Goal: Task Accomplishment & Management: Complete application form

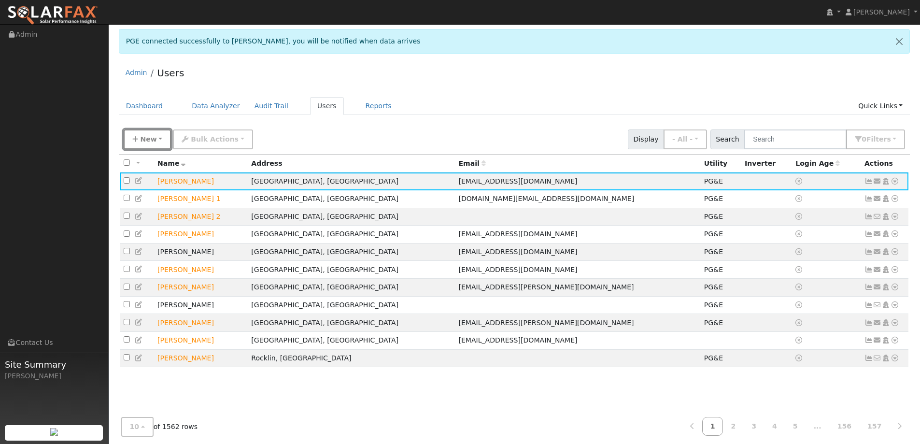
click at [144, 133] on button "New" at bounding box center [148, 139] width 48 height 20
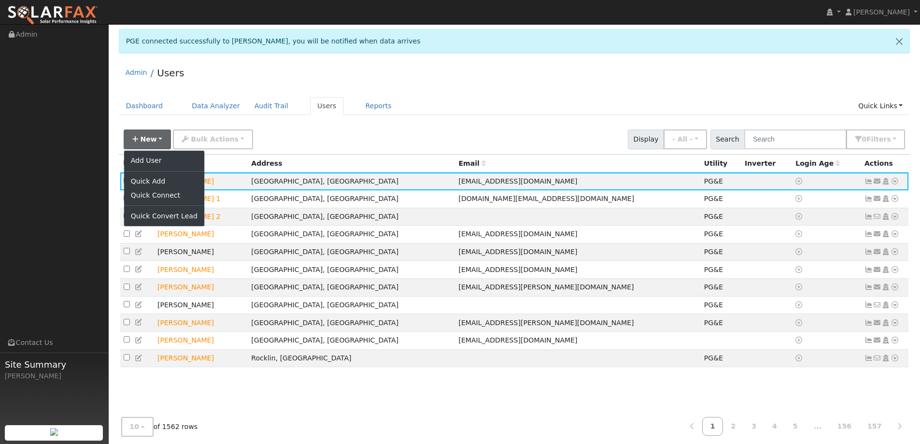
click at [248, 85] on div "Admin Users" at bounding box center [515, 74] width 792 height 29
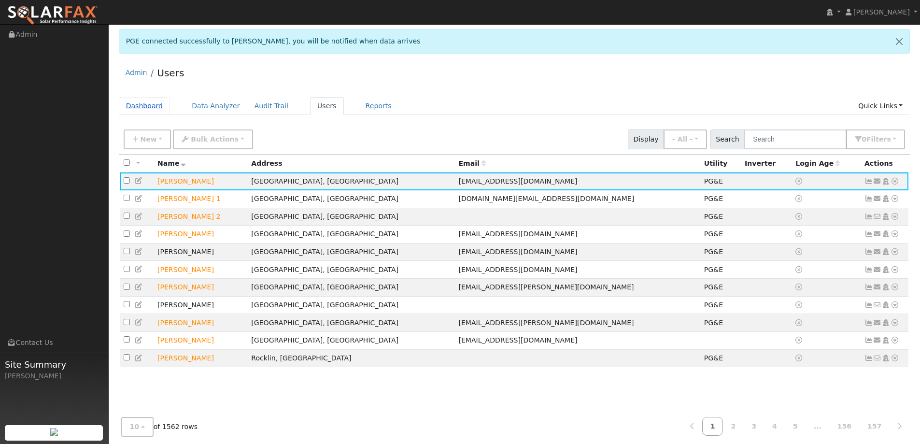
click at [147, 104] on link "Dashboard" at bounding box center [145, 106] width 52 height 18
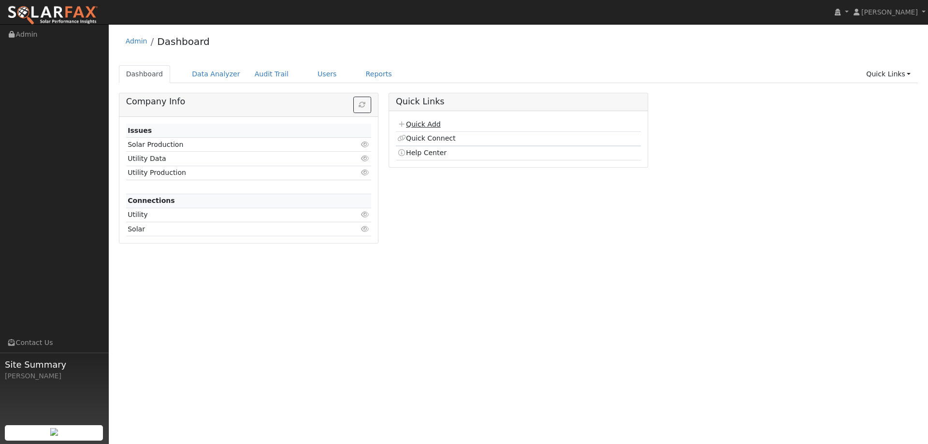
click at [422, 123] on link "Quick Add" at bounding box center [418, 124] width 43 height 8
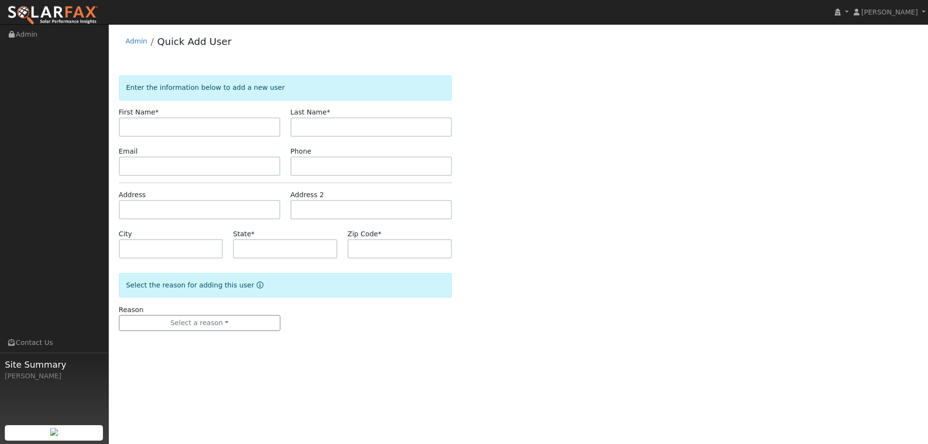
click at [251, 131] on input "text" at bounding box center [199, 126] width 161 height 19
type input "Scoot & Deborah"
click at [319, 130] on input "text" at bounding box center [370, 126] width 161 height 19
type input "Meyer"
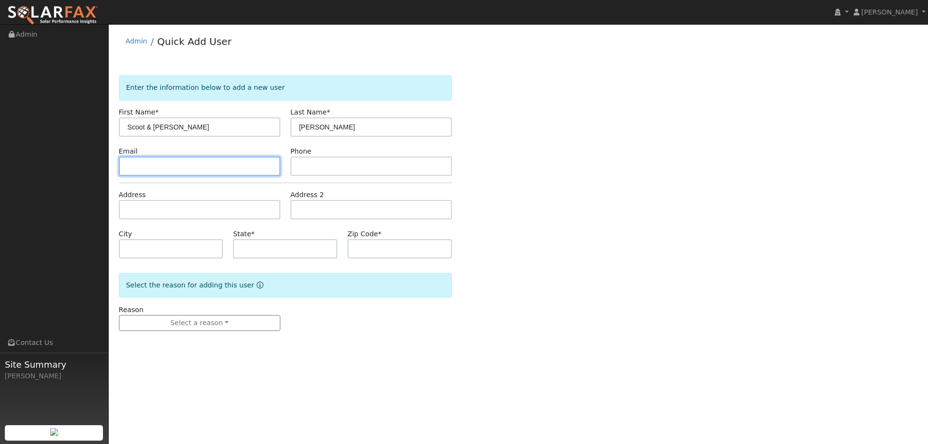
click at [266, 163] on input "text" at bounding box center [199, 166] width 161 height 19
paste input "dmeyer5pt0@gmail.com"
type input "dmeyer5pt0@gmail.com"
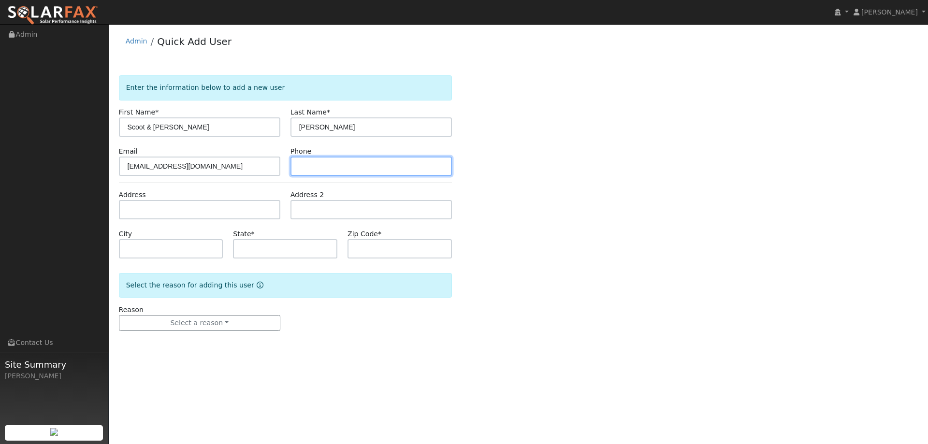
paste input "(707) 761-5147"
click at [394, 167] on input "text" at bounding box center [370, 166] width 161 height 19
type input "(707) 761-5147"
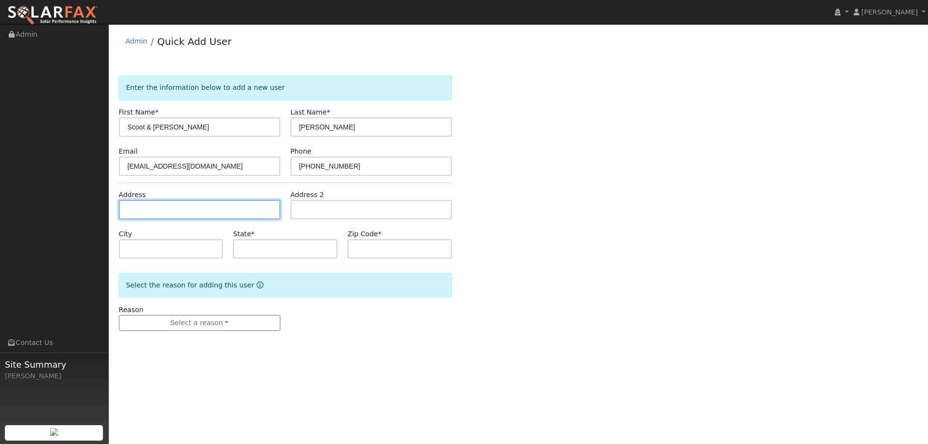
paste input "122 Alturas Ct"
click at [165, 210] on input "122 Alturas Ct" at bounding box center [199, 209] width 161 height 19
type input "122 Alturas Court"
type input "Vacaville"
type input "CA"
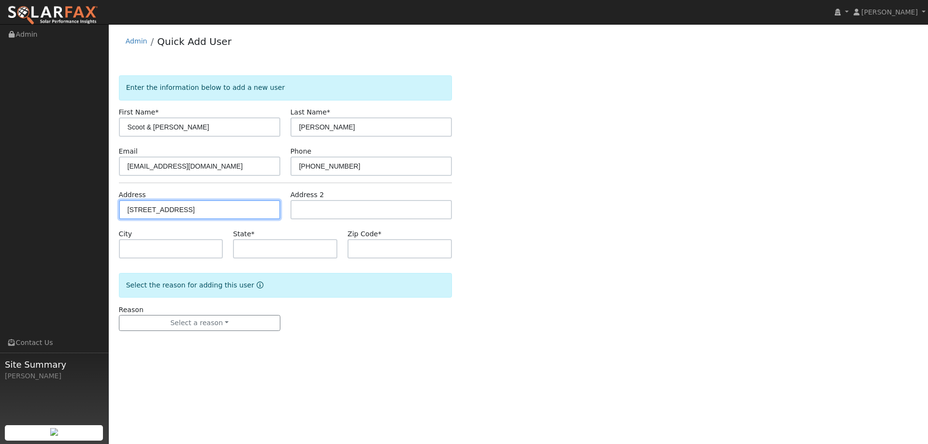
type input "95688"
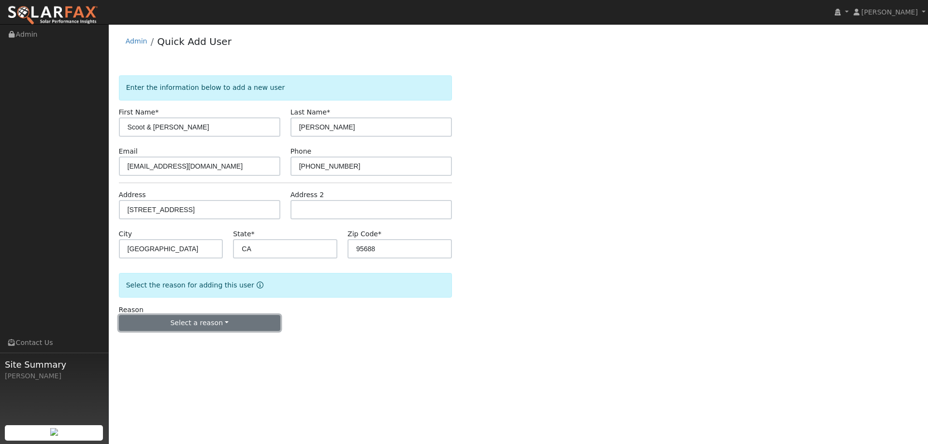
click at [211, 329] on button "Select a reason" at bounding box center [199, 323] width 161 height 16
click at [188, 339] on link "New lead" at bounding box center [172, 343] width 107 height 14
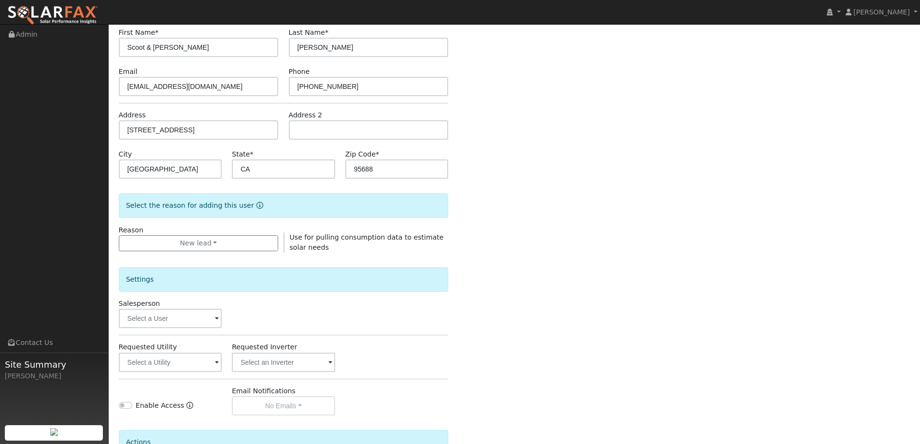
scroll to position [182, 0]
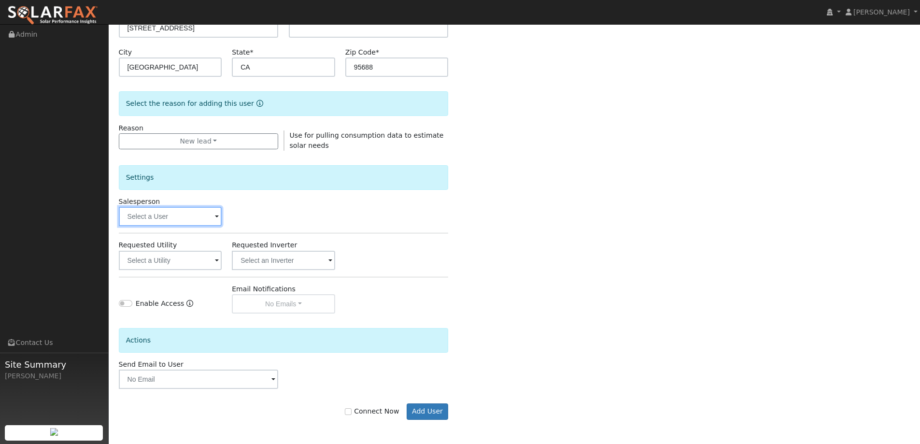
click at [182, 222] on input "text" at bounding box center [170, 216] width 103 height 19
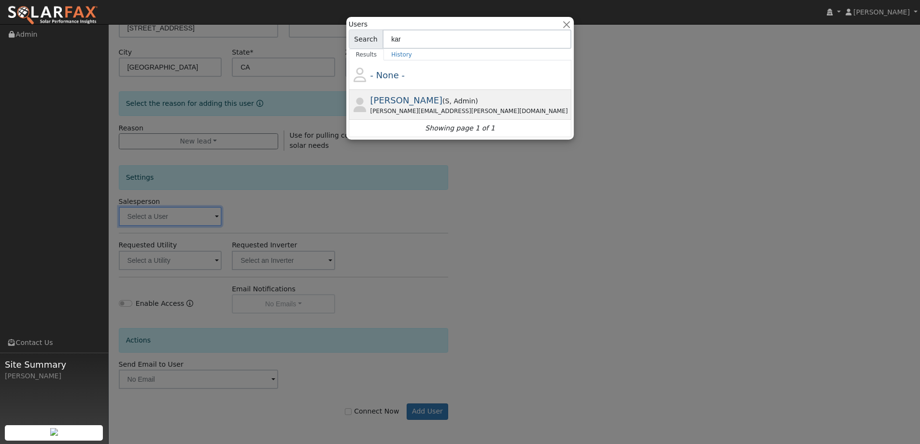
type input "kar"
drag, startPoint x: 436, startPoint y: 106, endPoint x: 363, endPoint y: 163, distance: 92.6
click at [436, 106] on div "Paul Karst ( S , Admin ) Paul.karst@ambrosesolar.com" at bounding box center [471, 105] width 200 height 22
type input "Paul Karst"
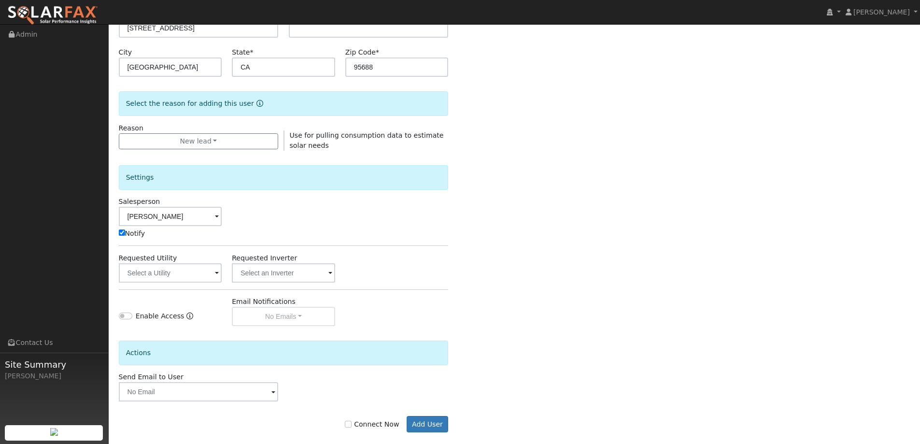
click at [180, 281] on div "Settings Salesperson Paul Karst Notify Requested Utility Requested Inverter Ena…" at bounding box center [284, 238] width 330 height 175
click at [181, 280] on input "text" at bounding box center [170, 272] width 103 height 19
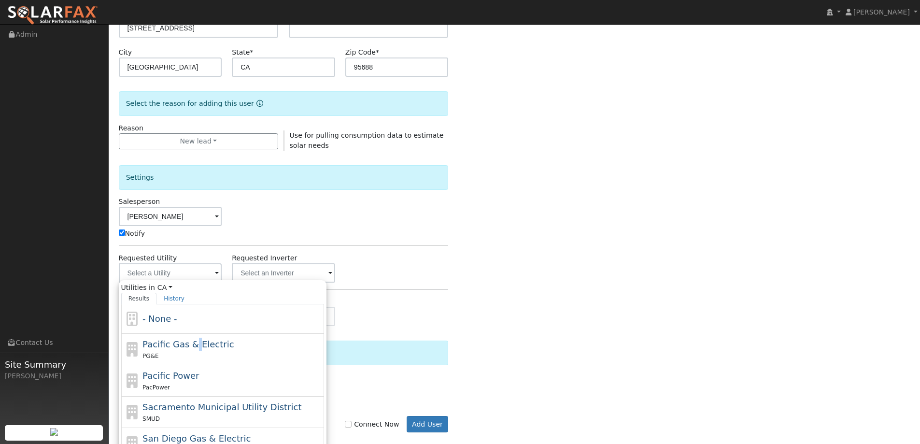
drag, startPoint x: 194, startPoint y: 346, endPoint x: 207, endPoint y: 320, distance: 29.6
click at [191, 343] on span "Pacific Gas & Electric" at bounding box center [188, 344] width 91 height 10
type input "Pacific Gas & Electric"
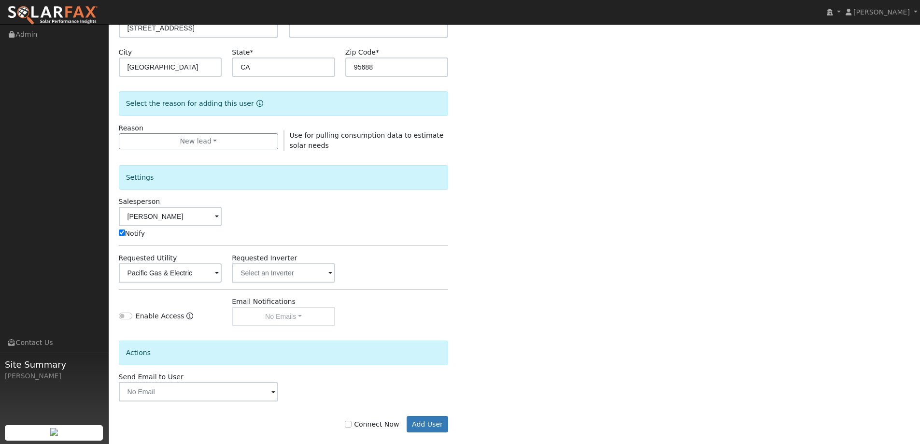
drag, startPoint x: 371, startPoint y: 425, endPoint x: 389, endPoint y: 421, distance: 18.3
click at [371, 424] on label "Connect Now" at bounding box center [372, 424] width 54 height 10
click at [352, 424] on input "Connect Now" at bounding box center [348, 424] width 7 height 7
checkbox input "true"
click at [439, 428] on button "Add User" at bounding box center [428, 424] width 42 height 16
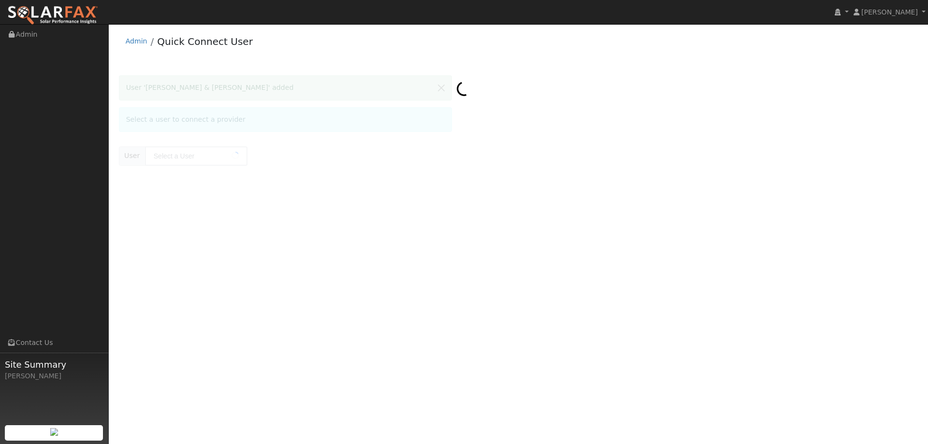
type input "[PERSON_NAME] & [PERSON_NAME]"
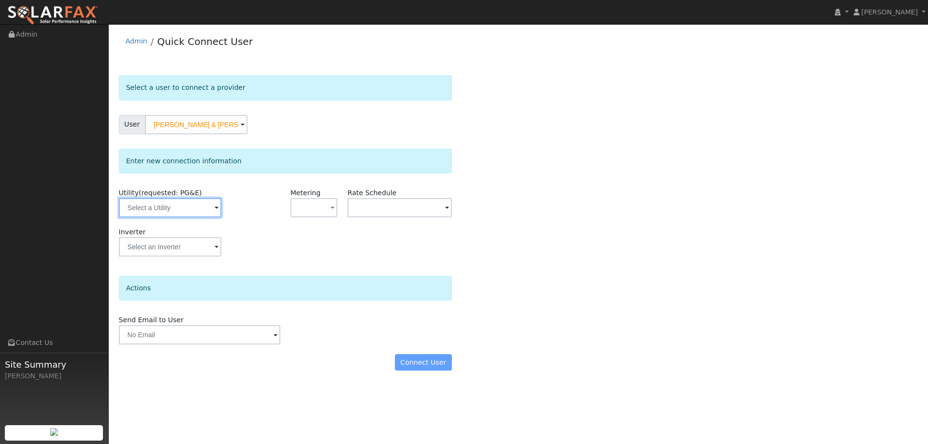
click at [149, 209] on input "text" at bounding box center [170, 207] width 102 height 19
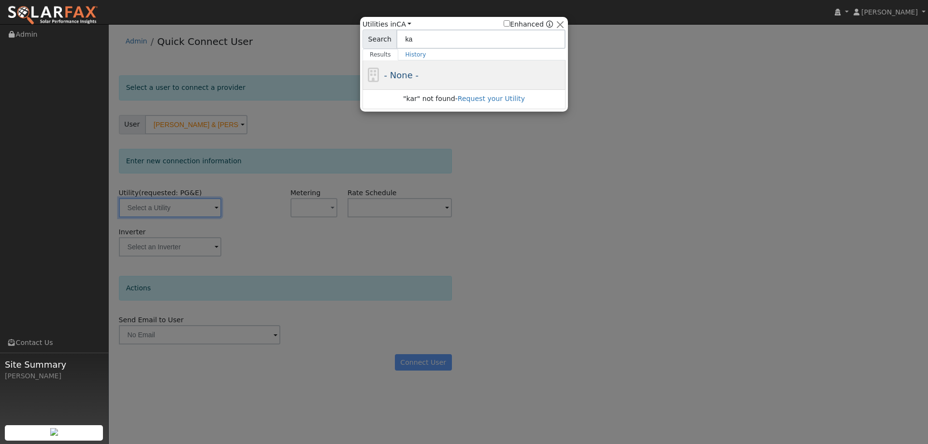
type input "k"
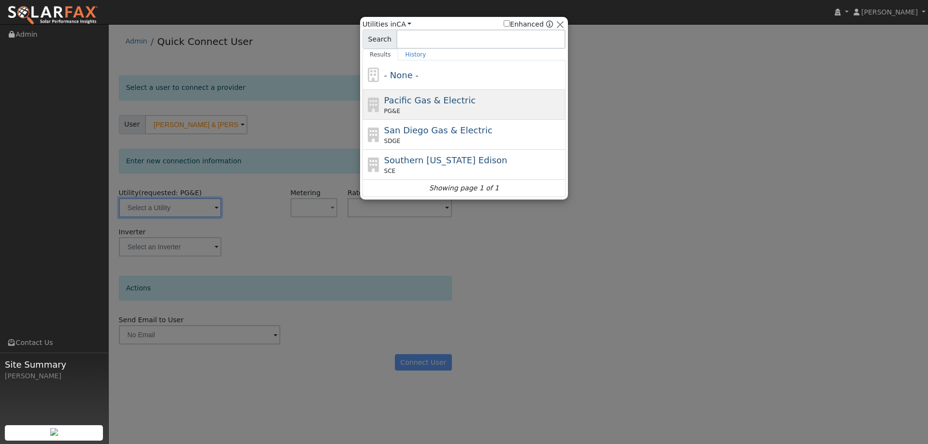
click at [475, 104] on div "Pacific Gas & Electric PG&E" at bounding box center [473, 105] width 179 height 22
type input "PG&E"
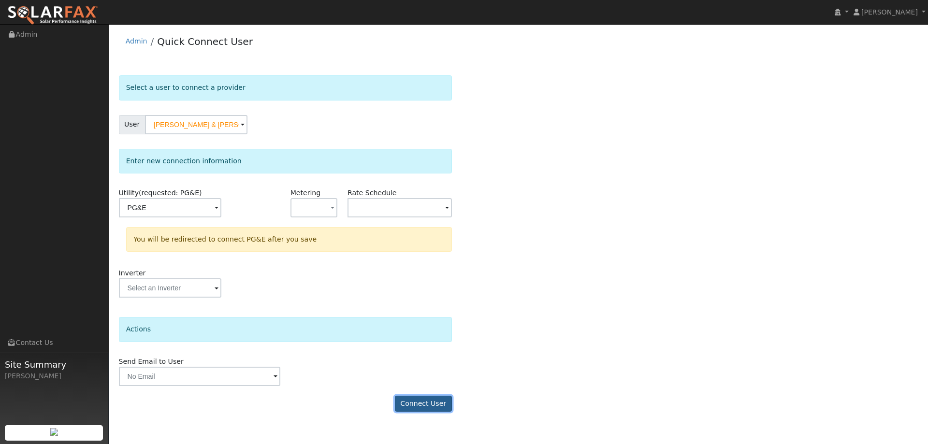
click at [431, 401] on button "Connect User" at bounding box center [423, 404] width 57 height 16
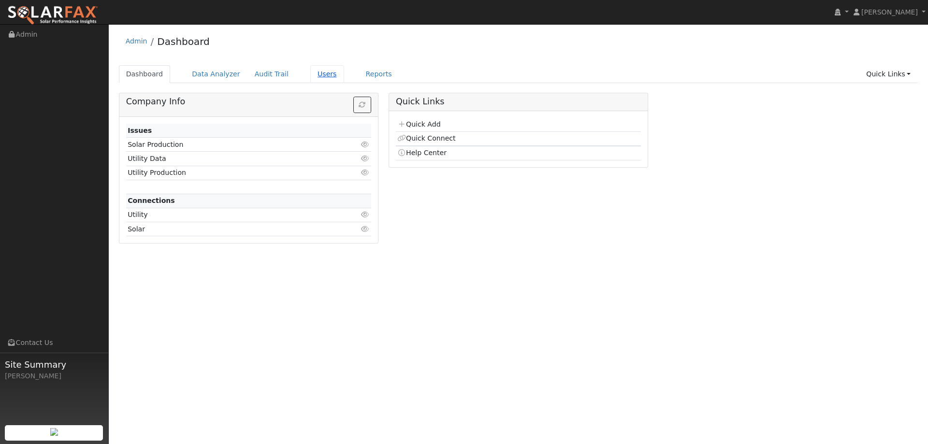
click at [319, 81] on link "Users" at bounding box center [327, 74] width 34 height 18
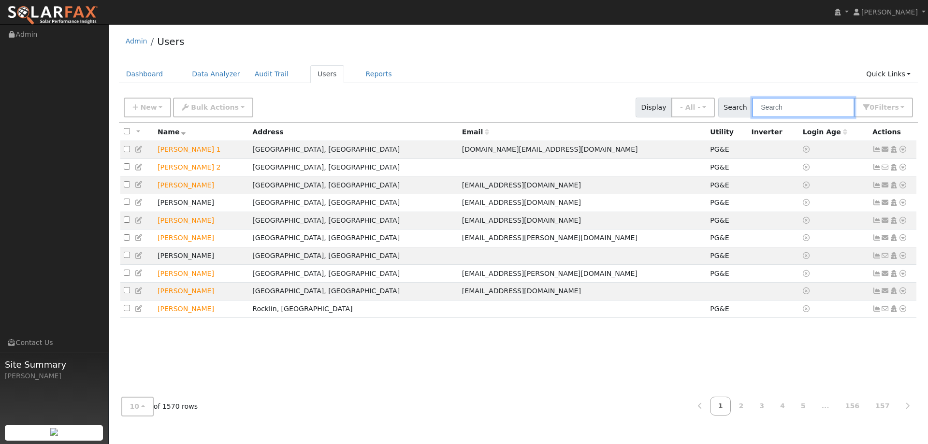
click at [798, 108] on input "text" at bounding box center [803, 108] width 102 height 20
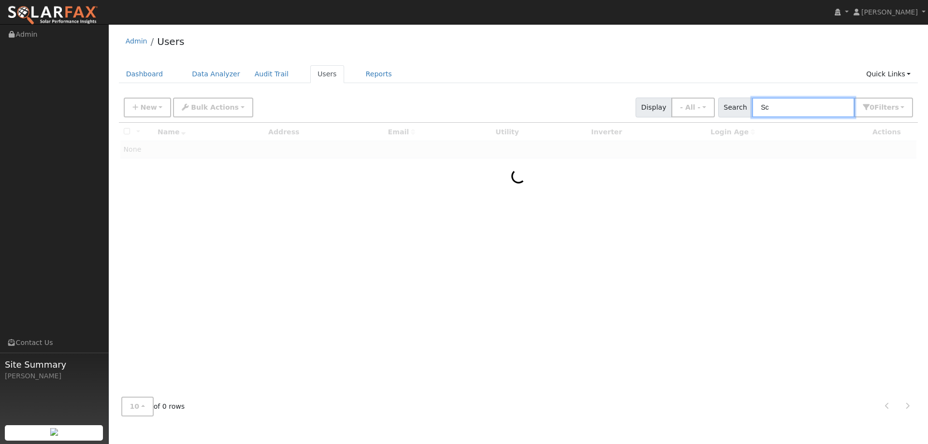
type input "S"
type input "N"
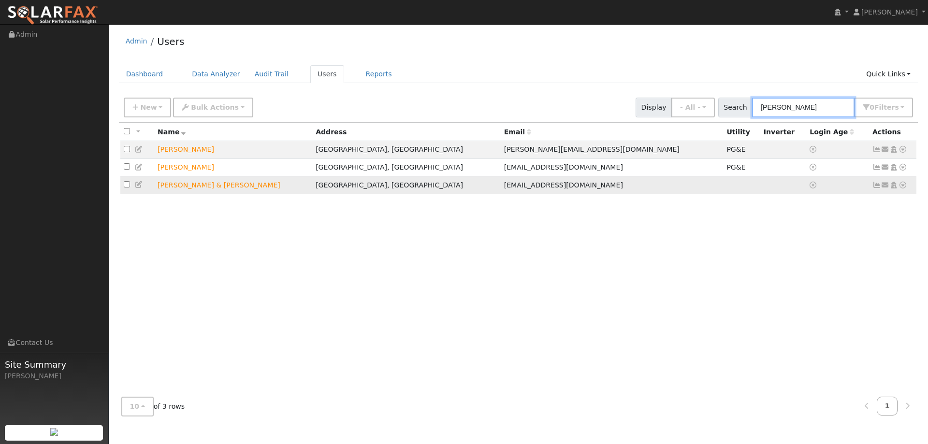
type input "Meyer"
click at [904, 188] on icon at bounding box center [902, 185] width 9 height 7
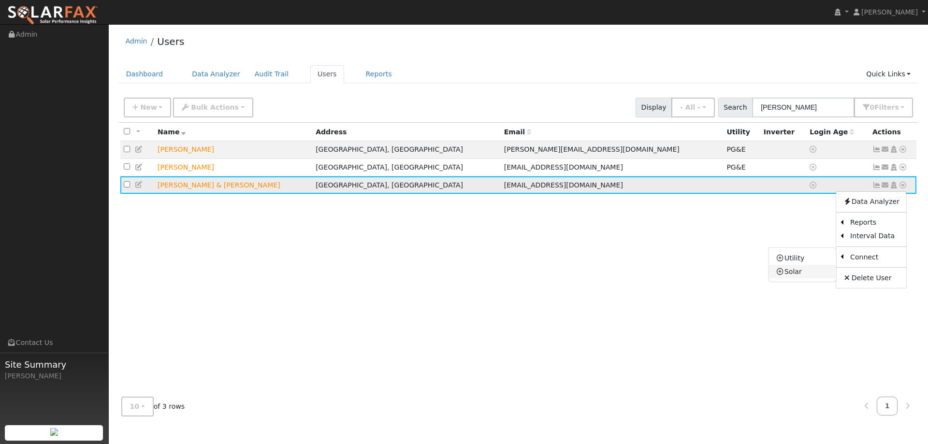
click at [825, 267] on link "Solar" at bounding box center [802, 272] width 67 height 14
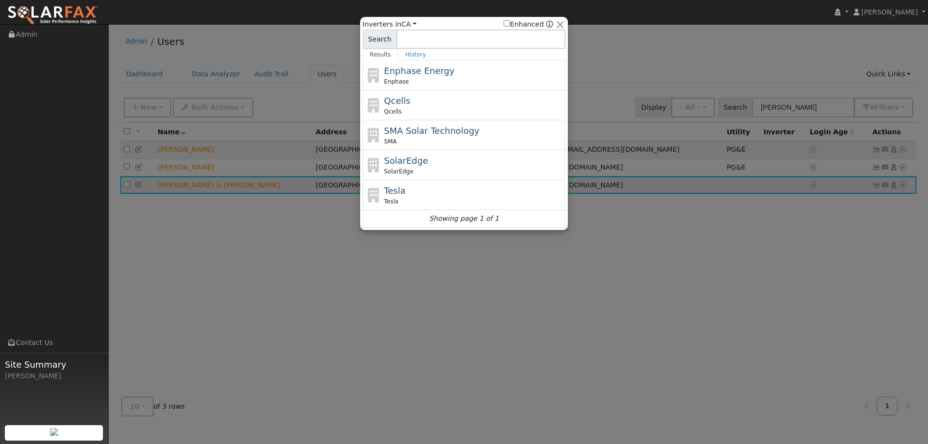
click at [825, 267] on div "User Profile First name Last name Email Email Notifications No Emails No Emails…" at bounding box center [518, 234] width 819 height 420
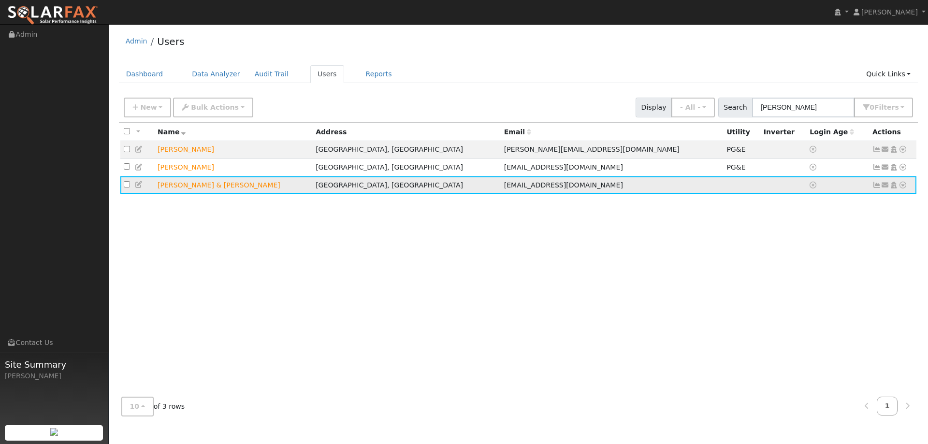
click at [903, 188] on icon at bounding box center [902, 185] width 9 height 7
click at [802, 259] on link "Utility" at bounding box center [802, 258] width 67 height 14
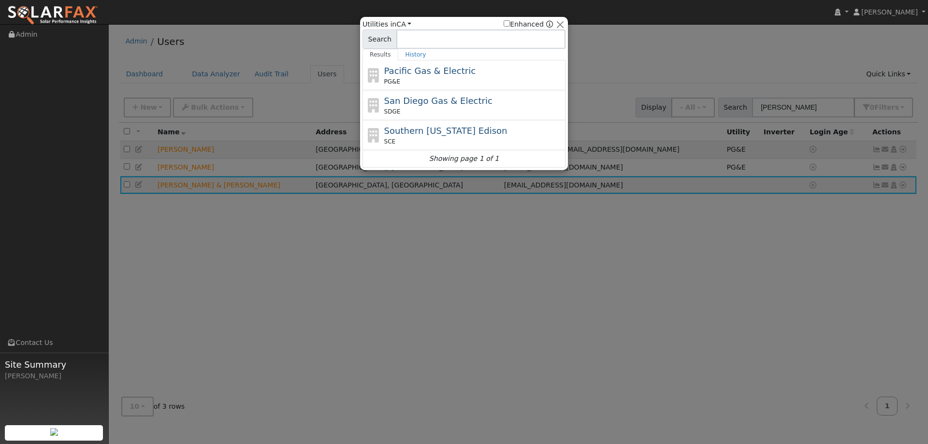
click at [452, 66] on span "Pacific Gas & Electric" at bounding box center [429, 71] width 91 height 10
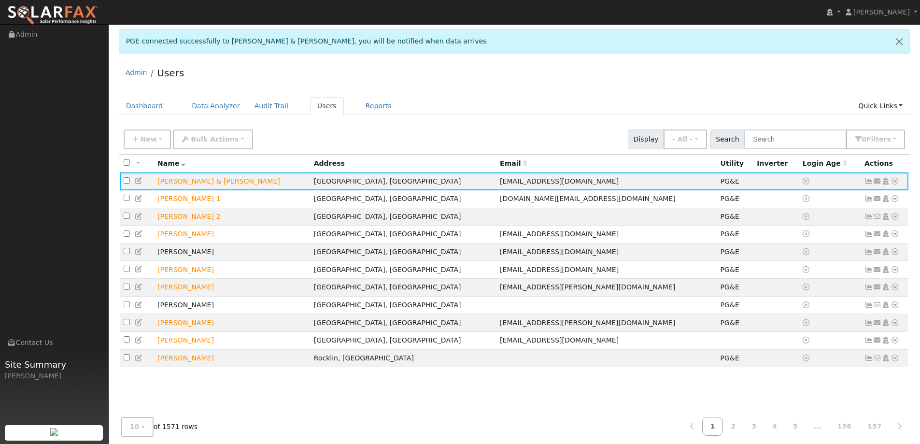
drag, startPoint x: 172, startPoint y: 184, endPoint x: 138, endPoint y: 182, distance: 34.3
click at [138, 182] on icon at bounding box center [139, 180] width 9 height 7
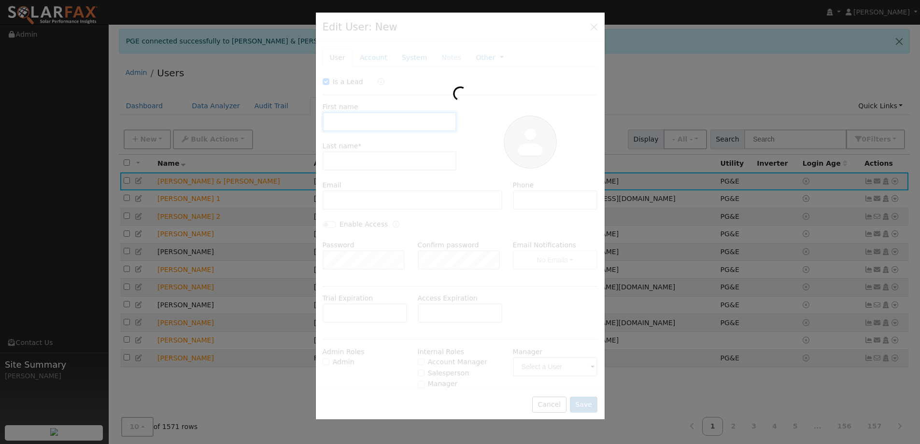
checkbox input "true"
type input "Scoot & [PERSON_NAME]"
type input "[PERSON_NAME]"
type input "[EMAIL_ADDRESS][DOMAIN_NAME]"
type input "(707) 761-5147"
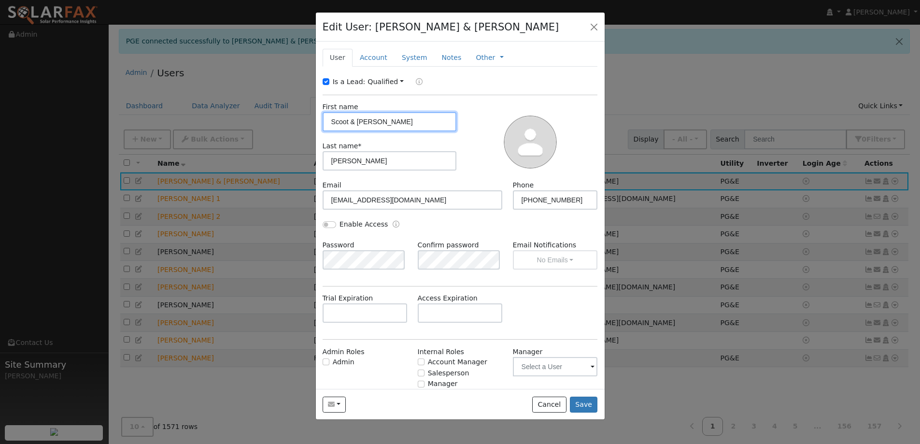
click at [346, 124] on input "Scoot & Deborah" at bounding box center [390, 121] width 134 height 19
type input "Scott & Deborah"
click at [581, 405] on button "Save" at bounding box center [584, 405] width 28 height 16
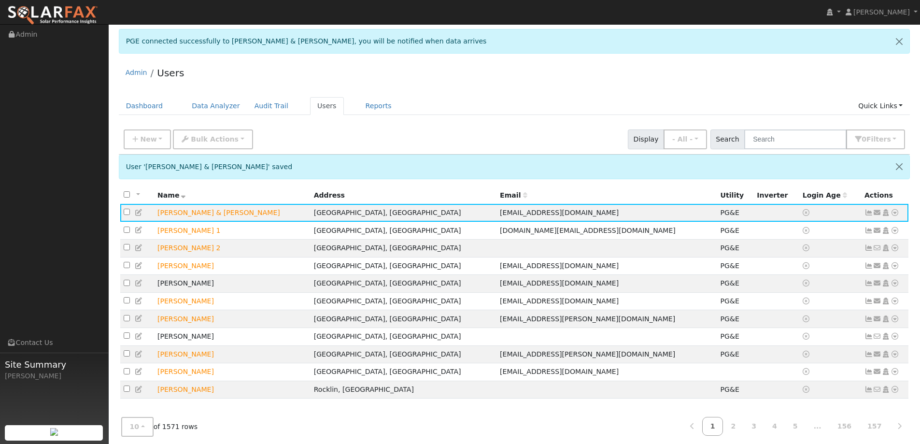
click at [503, 104] on ul "Dashboard Data Analyzer Audit Trail Users Reports Quick Links Quick Add Quick C…" at bounding box center [515, 106] width 792 height 18
click at [138, 105] on link "Dashboard" at bounding box center [145, 106] width 52 height 18
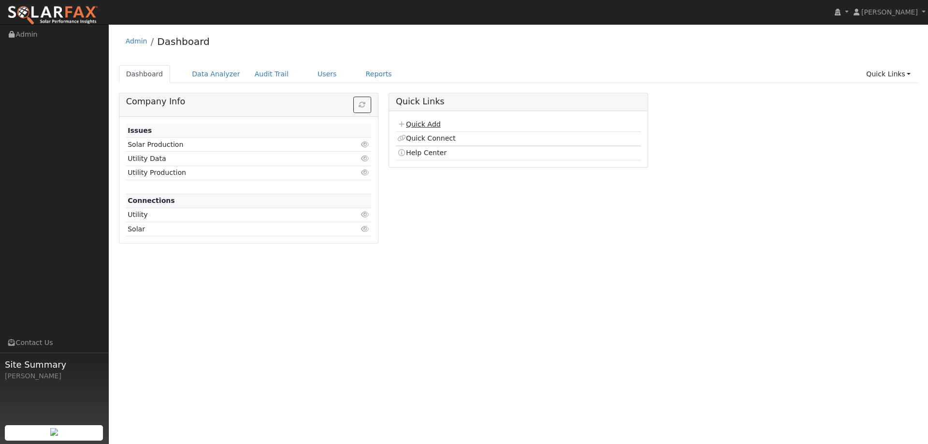
click at [426, 125] on link "Quick Add" at bounding box center [418, 124] width 43 height 8
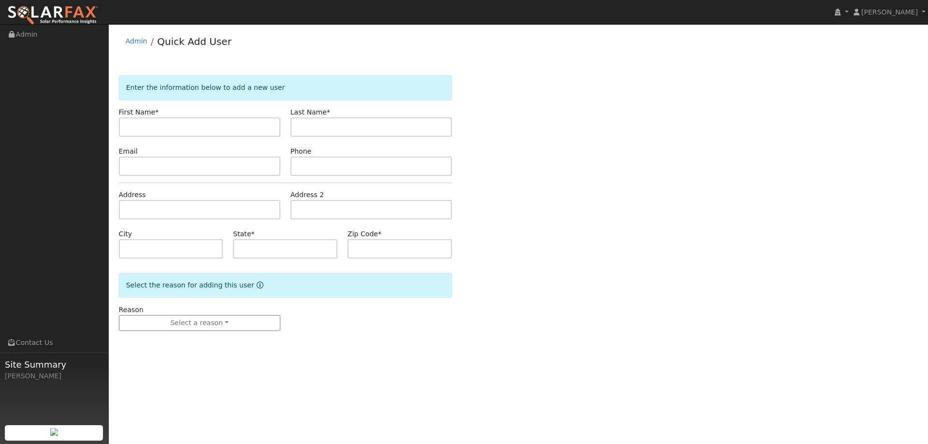
click at [248, 129] on input "text" at bounding box center [199, 126] width 161 height 19
type input "[PERSON_NAME]"
click at [311, 131] on input "text" at bounding box center [370, 126] width 161 height 19
type input "[PERSON_NAME]"
click at [180, 166] on input "text" at bounding box center [199, 166] width 161 height 19
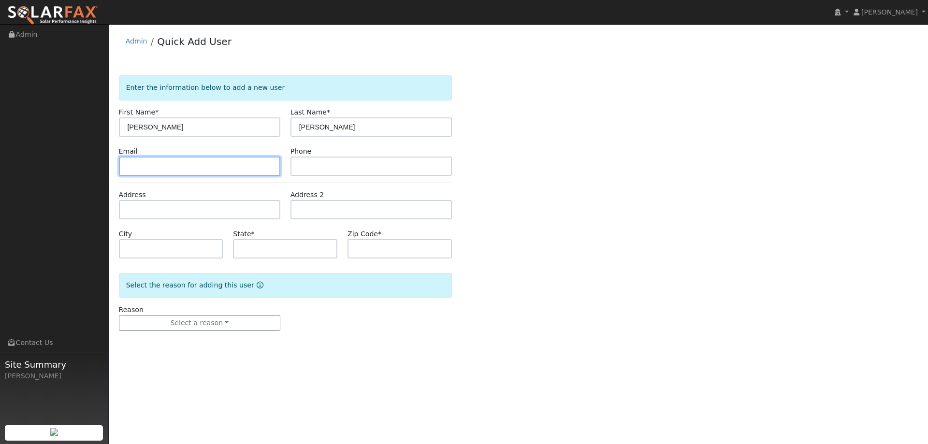
paste input "[EMAIL_ADDRESS][DOMAIN_NAME]"
type input "[EMAIL_ADDRESS][DOMAIN_NAME]"
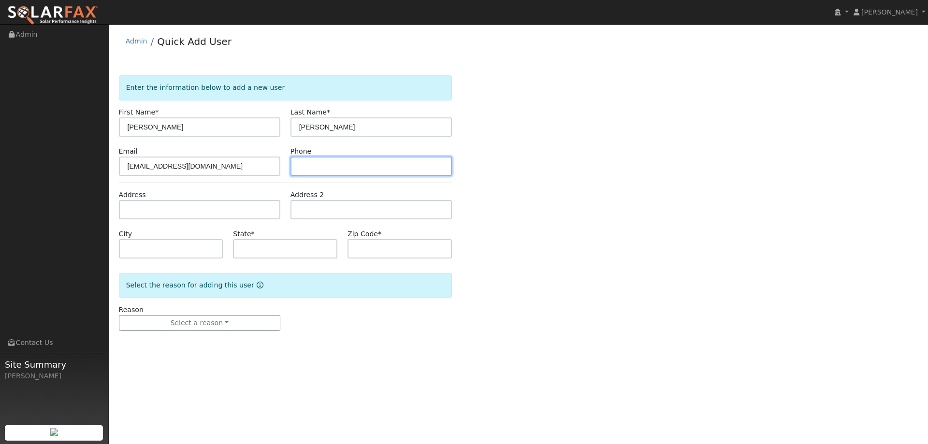
click at [417, 163] on input "text" at bounding box center [370, 166] width 161 height 19
type input "v"
paste input "[PHONE_NUMBER]"
type input "[PHONE_NUMBER]"
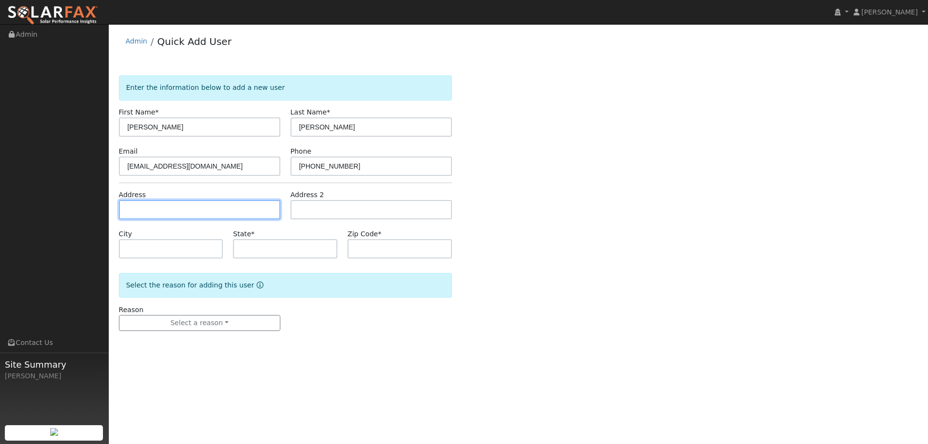
click at [271, 207] on input "text" at bounding box center [199, 209] width 161 height 19
type input "v"
paste input "[STREET_ADDRESS]"
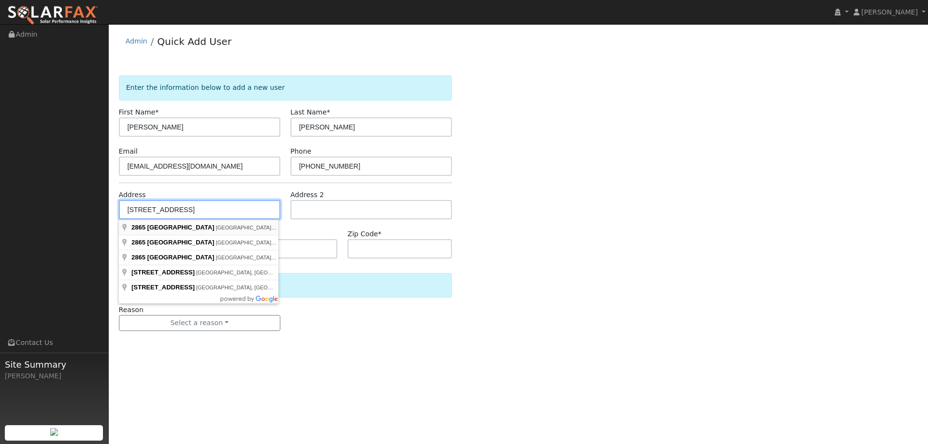
type input "[STREET_ADDRESS]"
type input "[PERSON_NAME]"
type input "CA"
type input "94553"
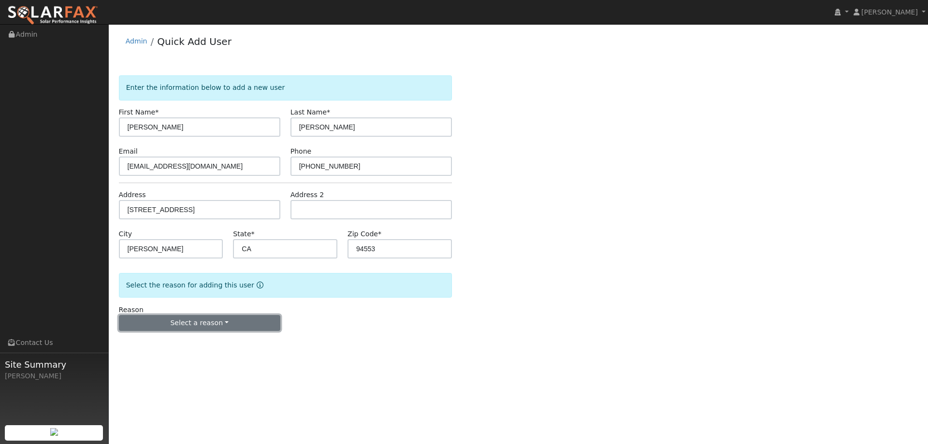
click at [214, 328] on button "Select a reason" at bounding box center [199, 323] width 161 height 16
click at [199, 341] on link "New lead" at bounding box center [172, 343] width 107 height 14
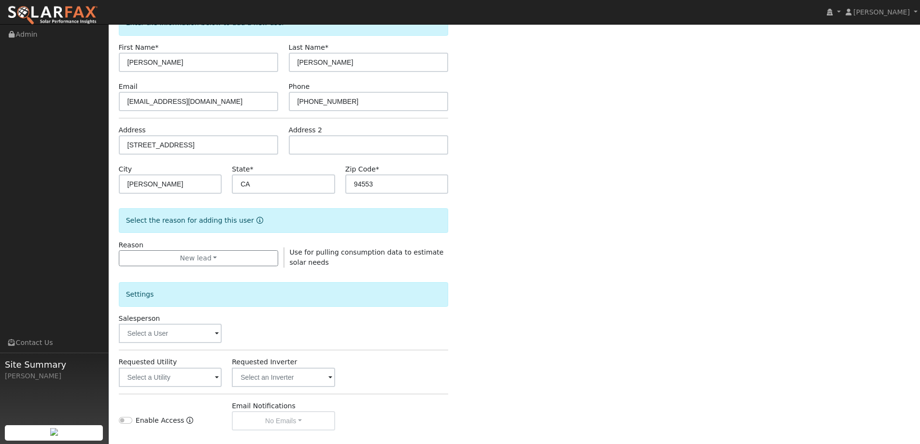
scroll to position [182, 0]
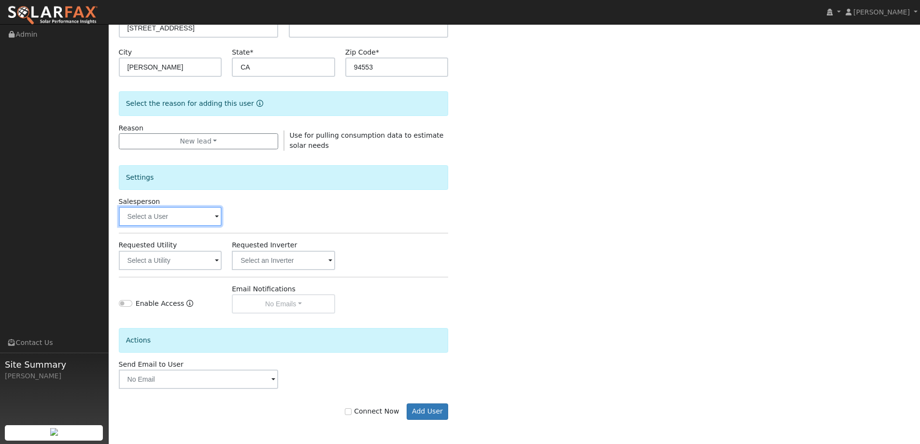
click at [190, 215] on input "text" at bounding box center [170, 216] width 103 height 19
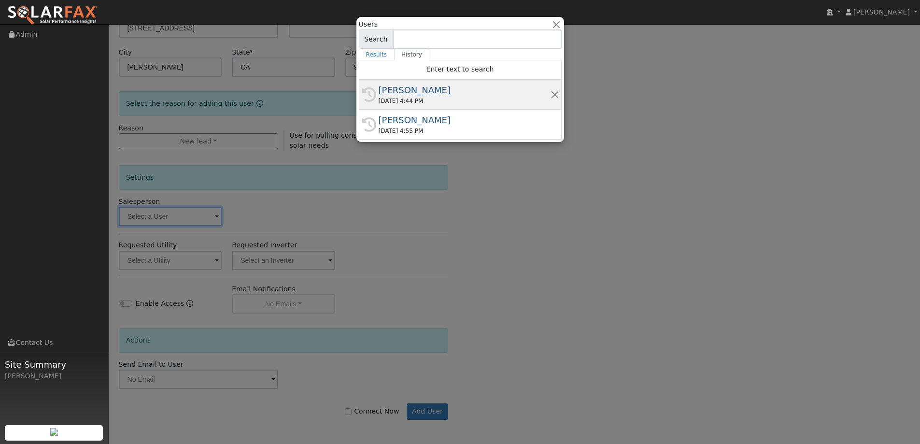
click at [450, 99] on div "08/28/2025 4:44 PM" at bounding box center [465, 101] width 172 height 9
type input "Paul Karst"
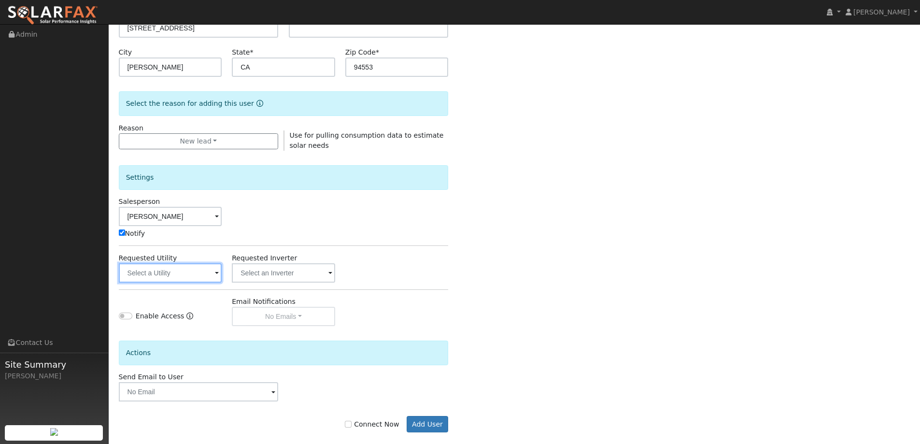
click at [156, 272] on input "text" at bounding box center [170, 272] width 103 height 19
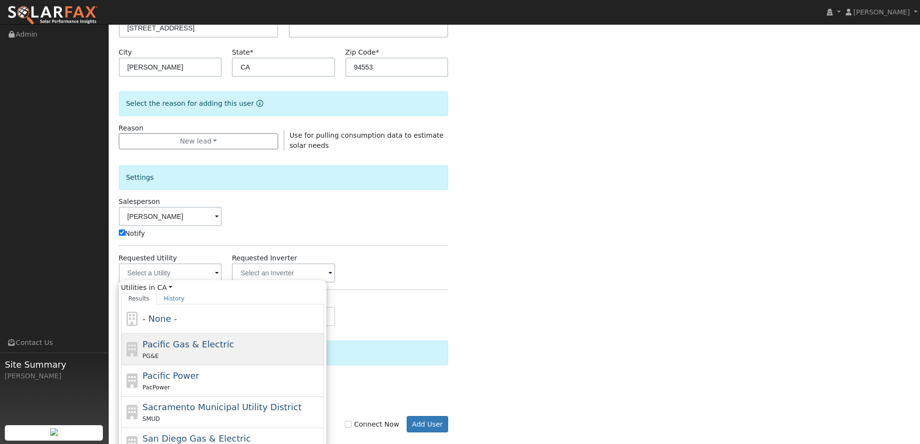
click at [186, 345] on span "Pacific Gas & Electric" at bounding box center [188, 344] width 91 height 10
type input "Pacific Gas & Electric"
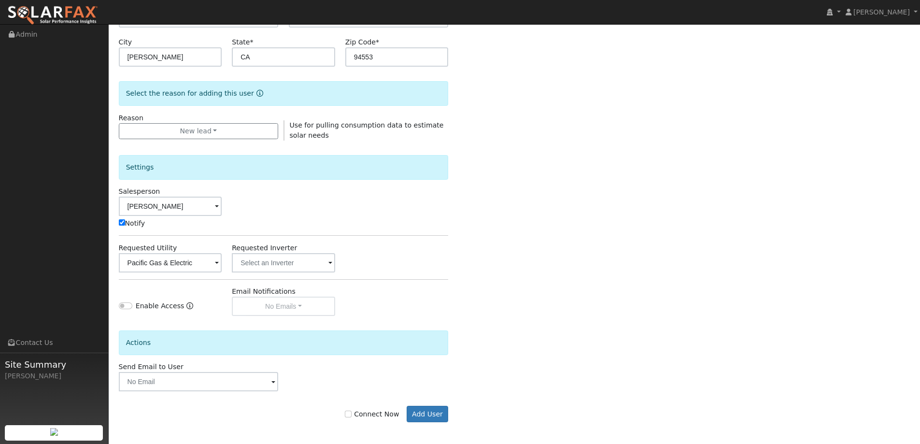
scroll to position [194, 0]
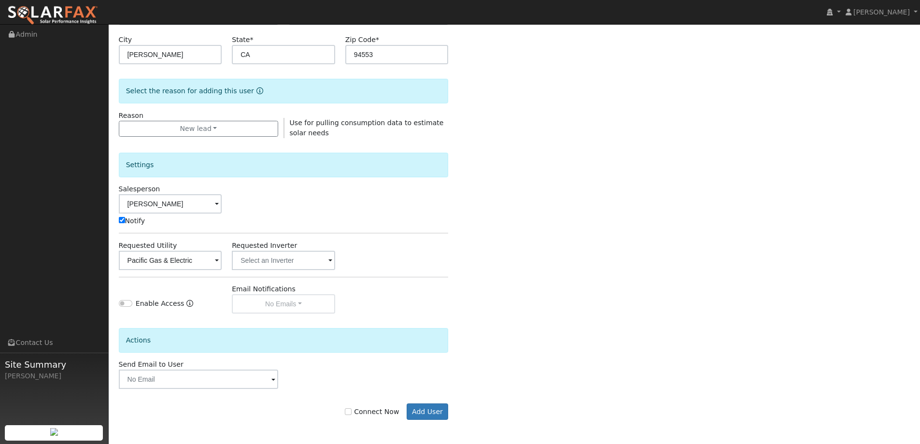
click at [398, 415] on label "Connect Now" at bounding box center [372, 412] width 54 height 10
click at [352, 415] on input "Connect Now" at bounding box center [348, 411] width 7 height 7
checkbox input "true"
click at [418, 412] on button "Add User" at bounding box center [428, 411] width 42 height 16
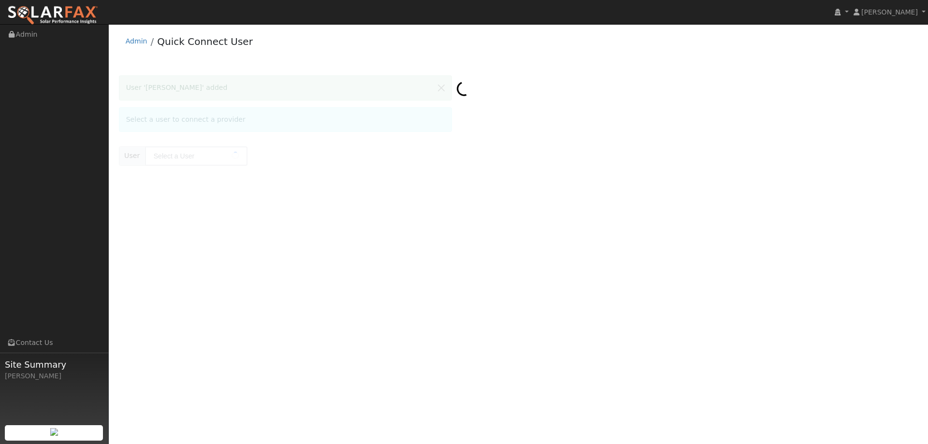
type input "[PERSON_NAME]"
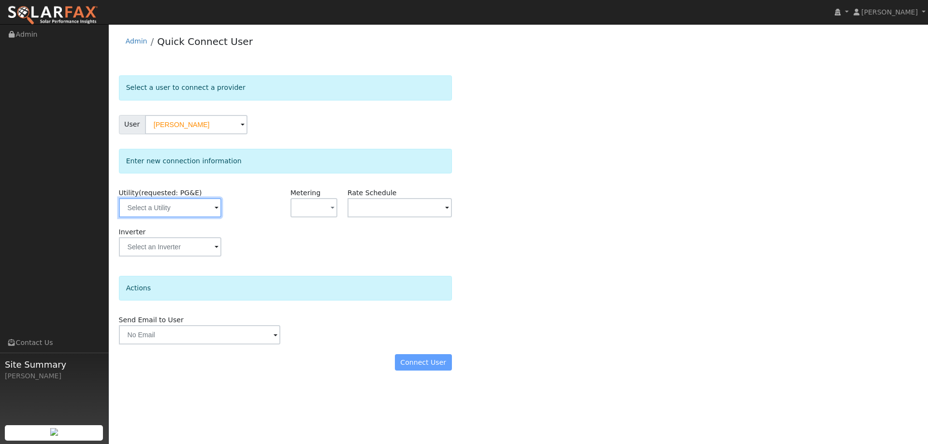
click at [206, 206] on input "text" at bounding box center [170, 207] width 102 height 19
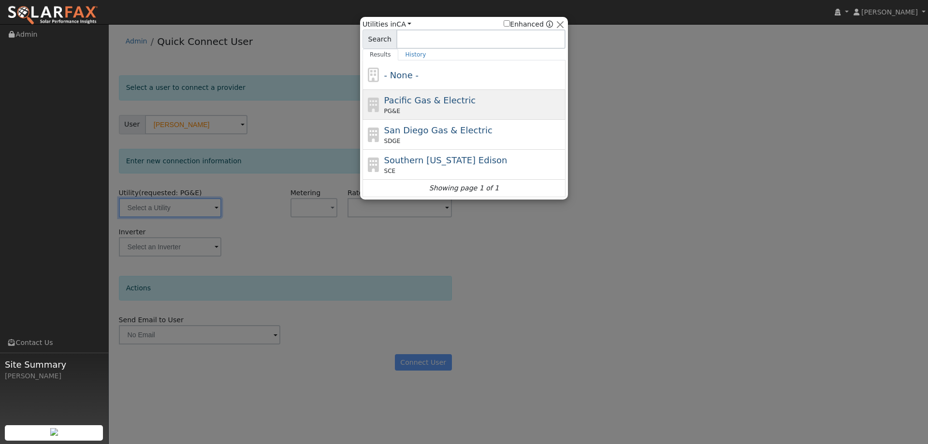
click at [421, 100] on span "Pacific Gas & Electric" at bounding box center [429, 100] width 91 height 10
type input "PG&E"
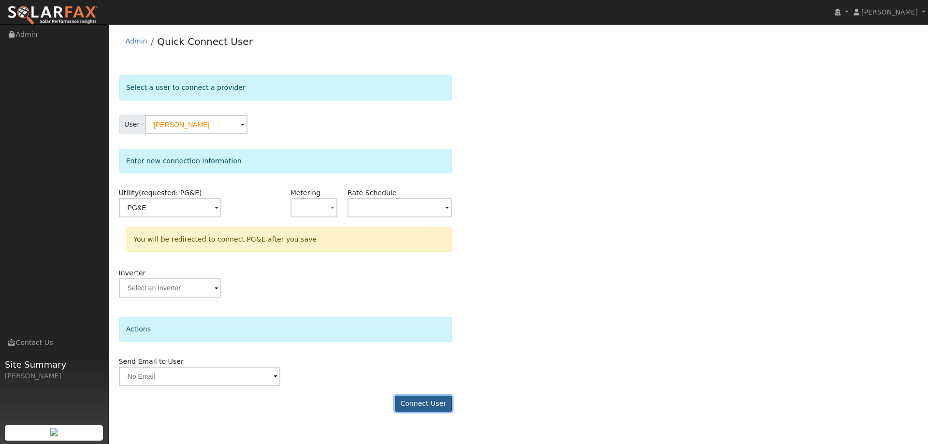
click at [449, 401] on button "Connect User" at bounding box center [423, 404] width 57 height 16
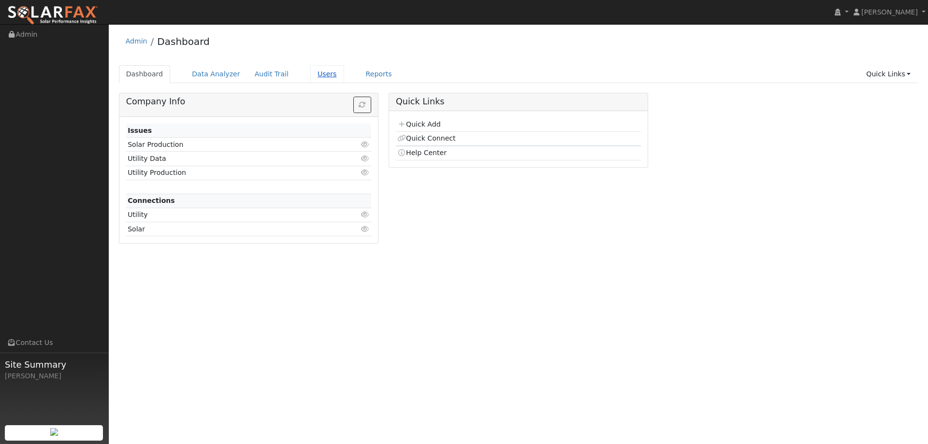
click at [312, 76] on link "Users" at bounding box center [327, 74] width 34 height 18
click at [310, 76] on link "Users" at bounding box center [327, 74] width 34 height 18
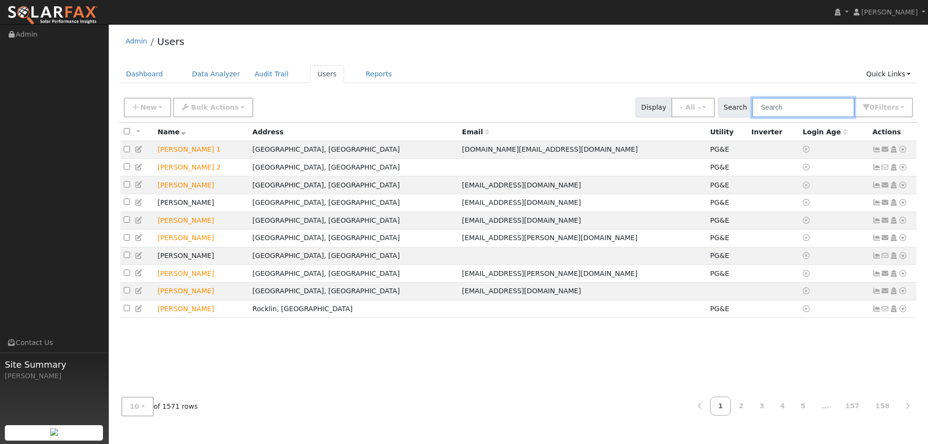
click at [770, 104] on input "text" at bounding box center [803, 108] width 102 height 20
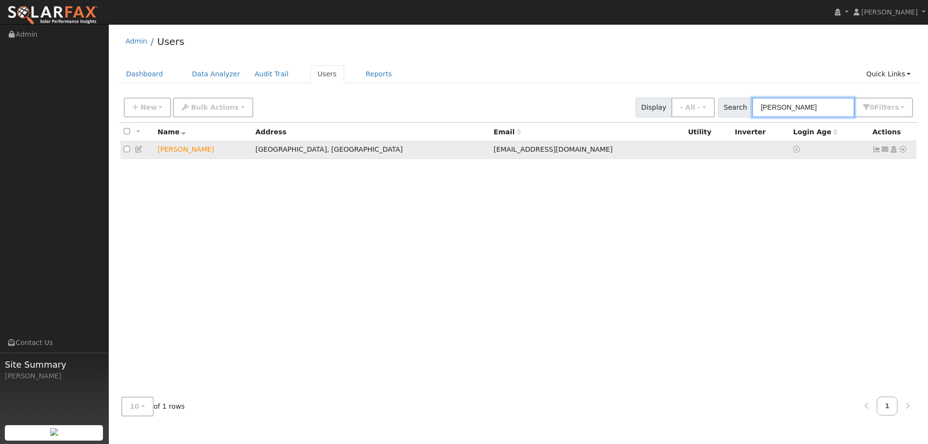
type input "[PERSON_NAME]"
click at [902, 150] on icon at bounding box center [902, 149] width 9 height 7
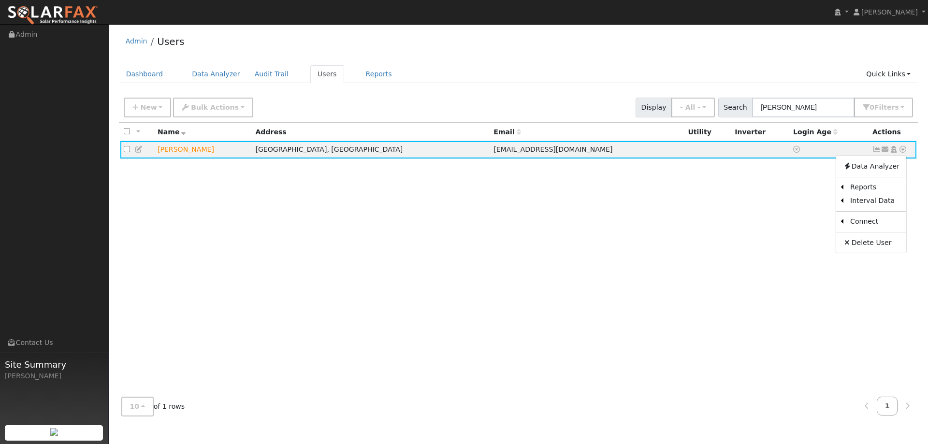
click at [0, 0] on link "Utility" at bounding box center [0, 0] width 0 height 0
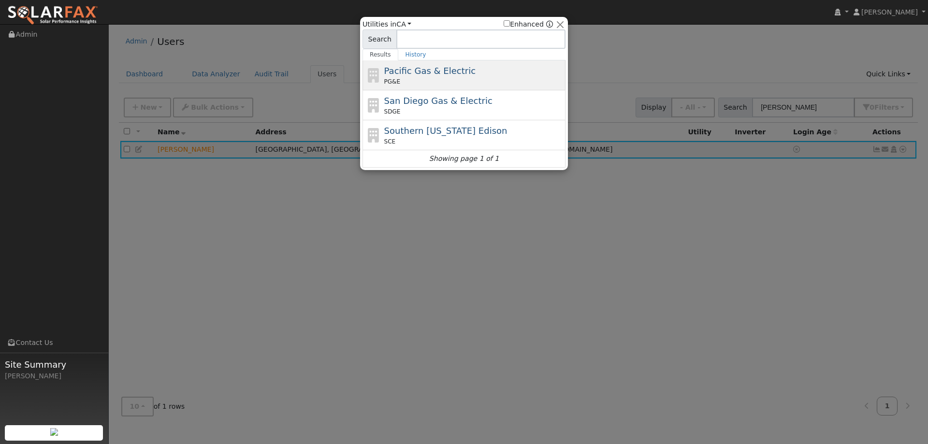
click at [443, 72] on span "Pacific Gas & Electric" at bounding box center [429, 71] width 91 height 10
